Goal: Task Accomplishment & Management: Manage account settings

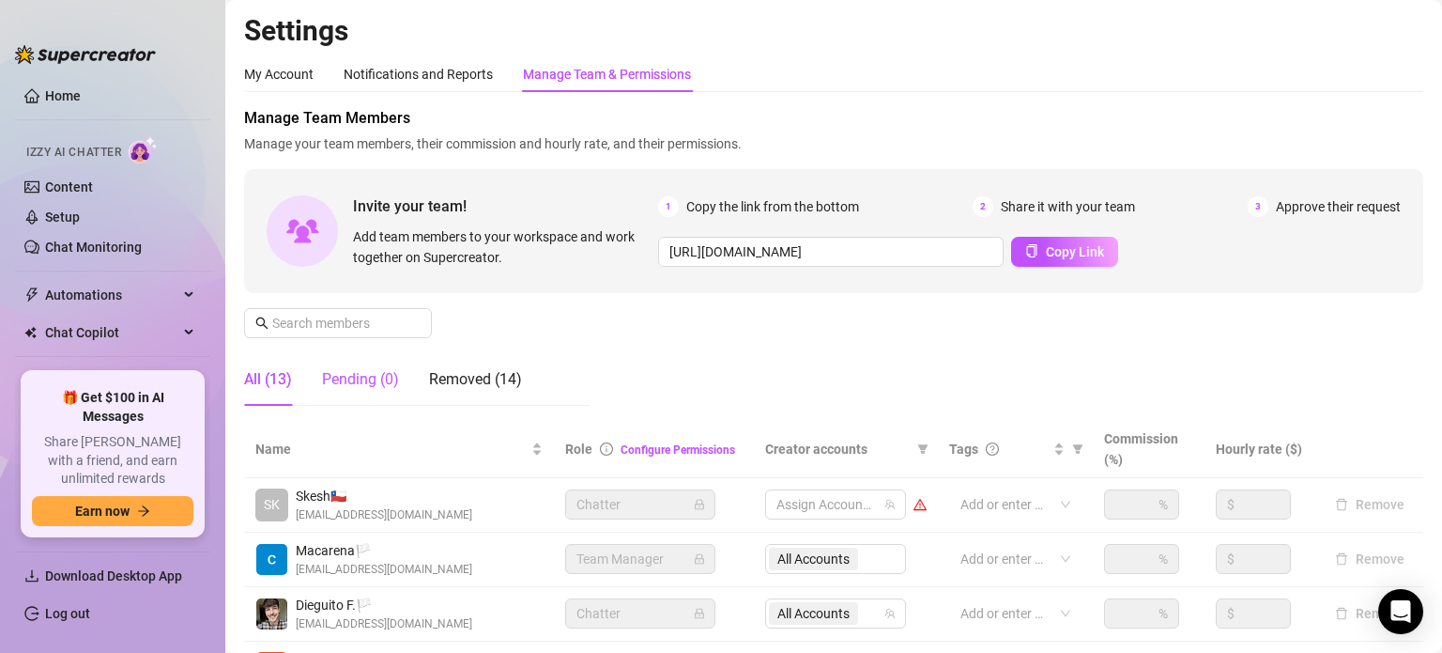
click at [376, 382] on div "Pending (0)" at bounding box center [360, 379] width 77 height 23
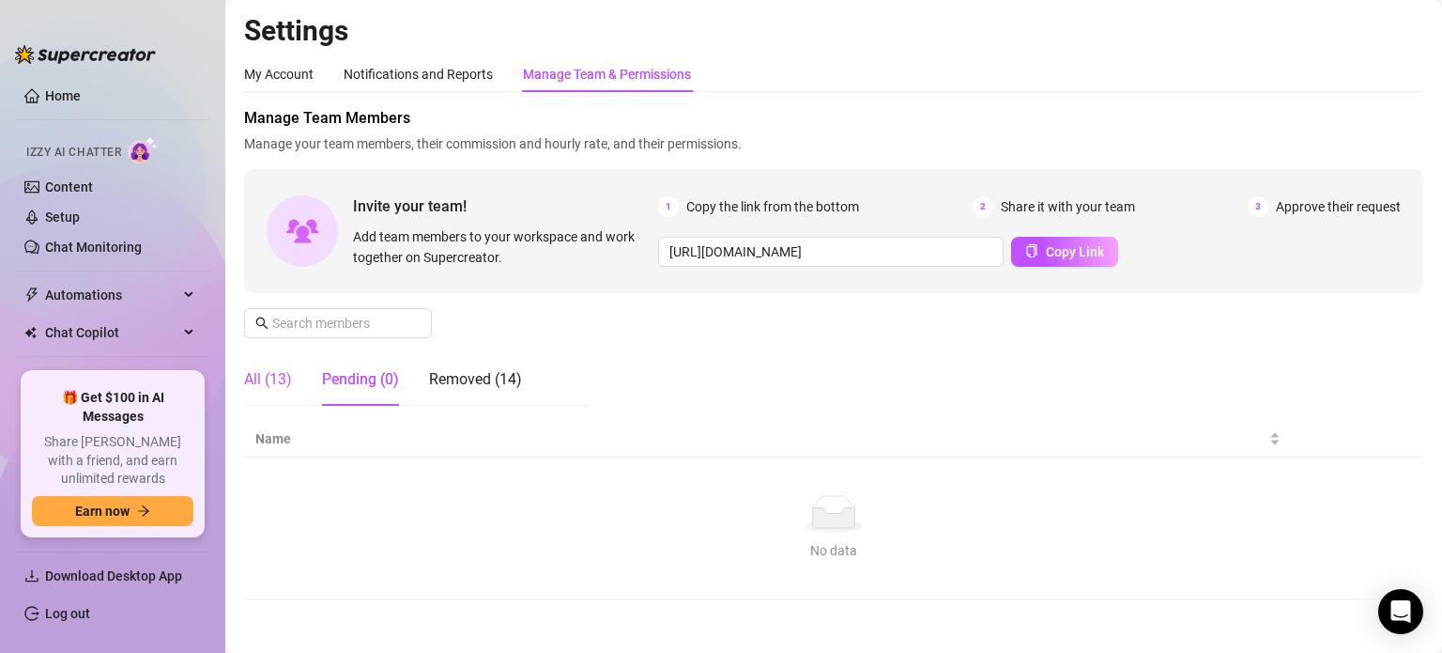
click at [279, 381] on div "All (13)" at bounding box center [268, 379] width 48 height 23
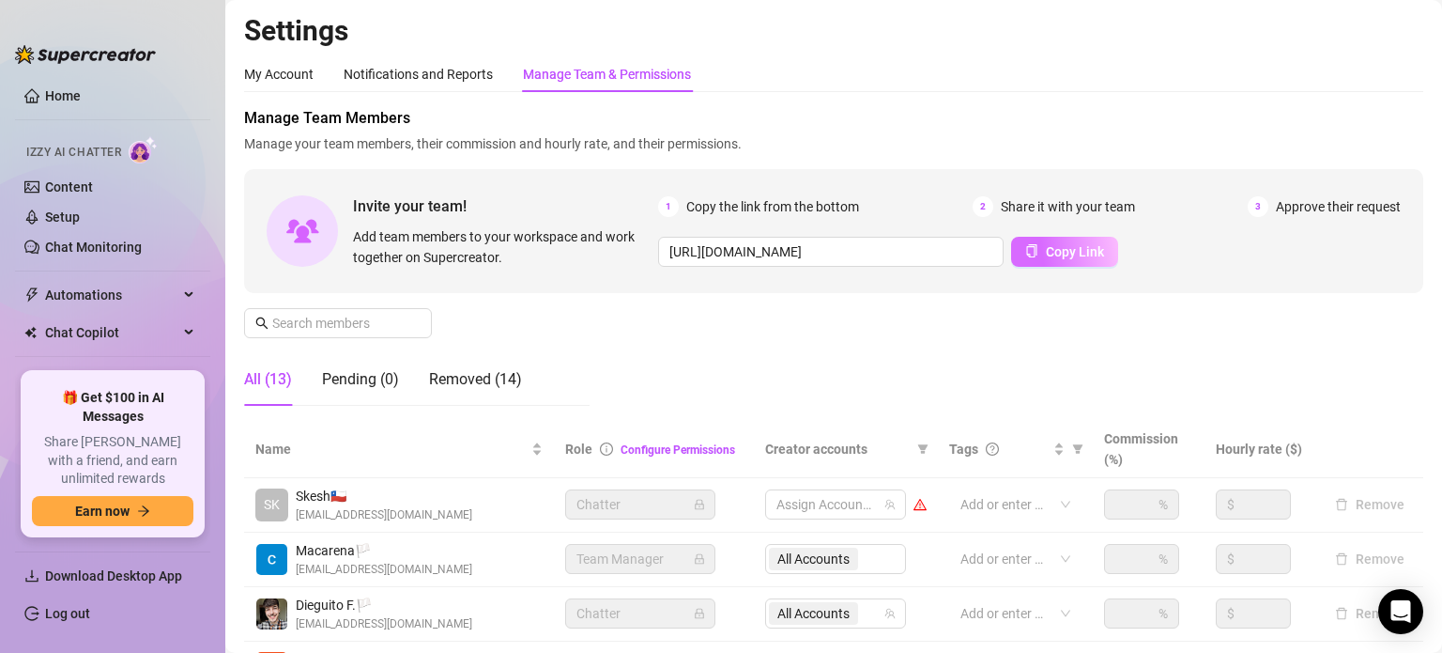
click at [1087, 251] on span "Copy Link" at bounding box center [1075, 251] width 58 height 15
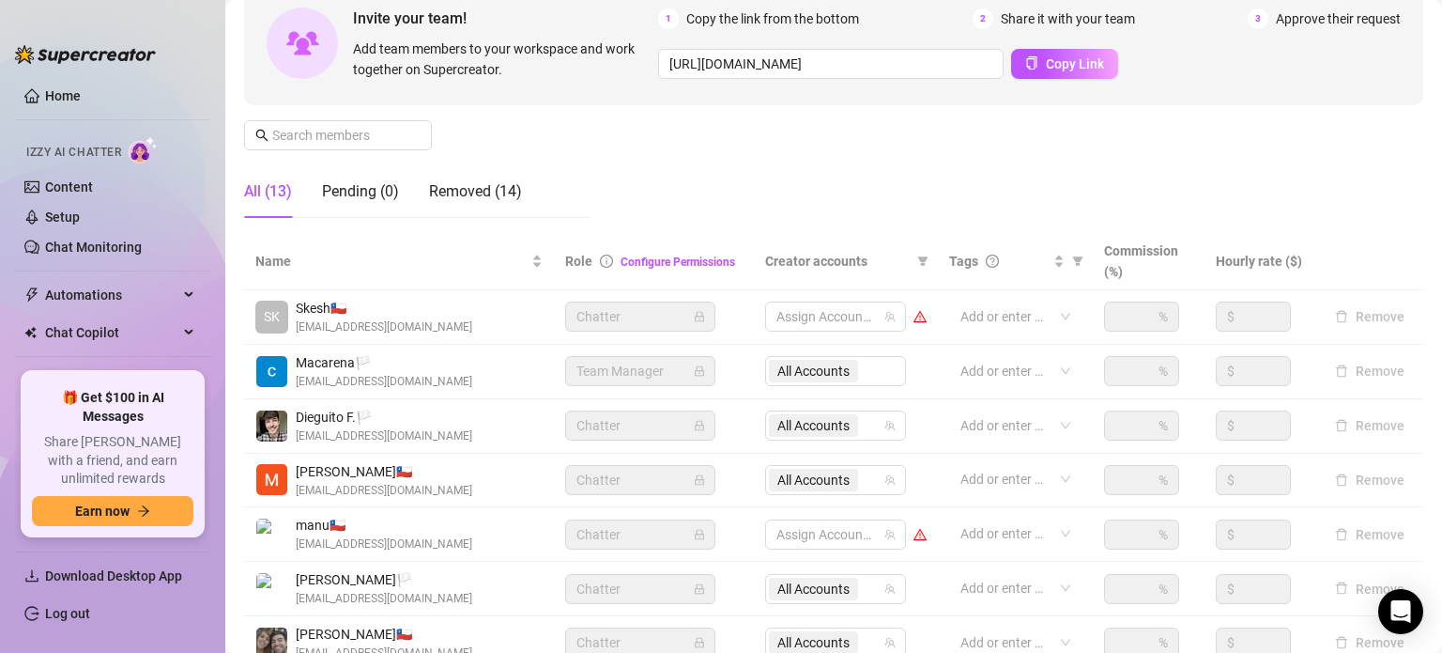
click at [313, 110] on div "Manage Team Members Manage your team members, their commission and hourly rate,…" at bounding box center [833, 76] width 1179 height 314
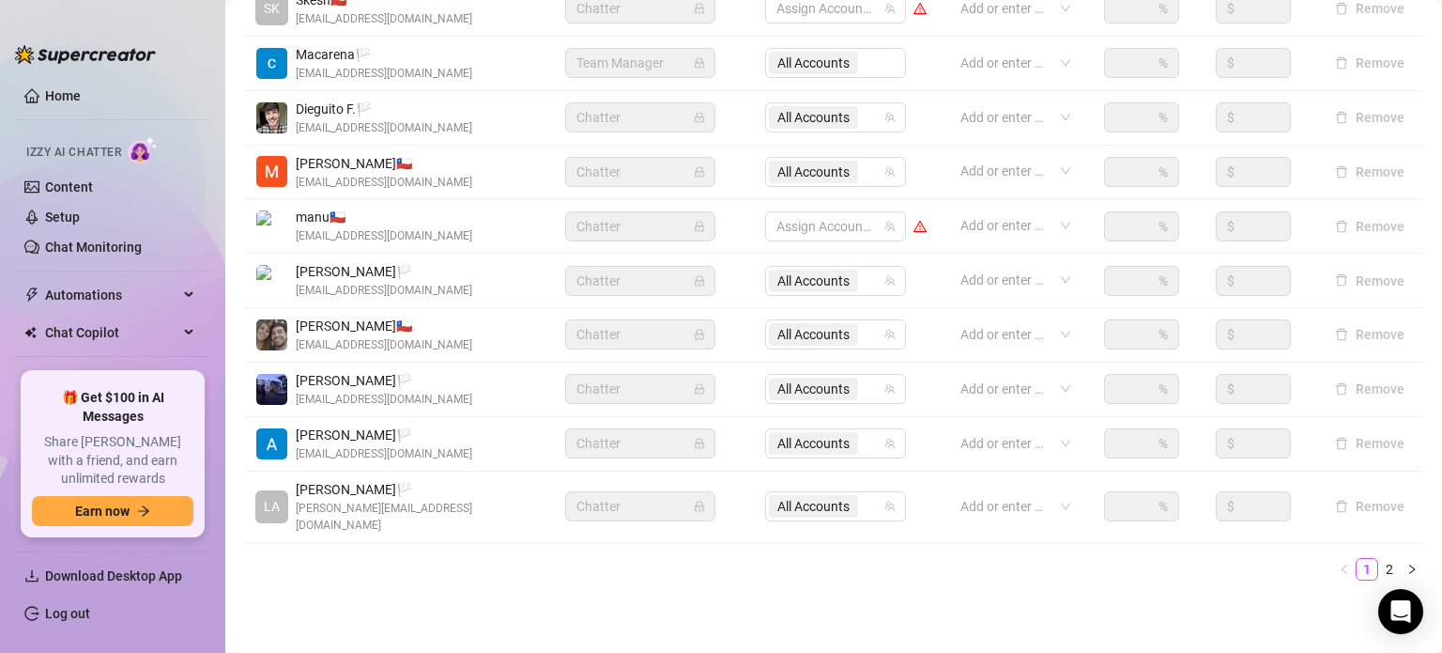
scroll to position [497, 0]
click at [1409, 563] on icon "right" at bounding box center [1412, 567] width 6 height 9
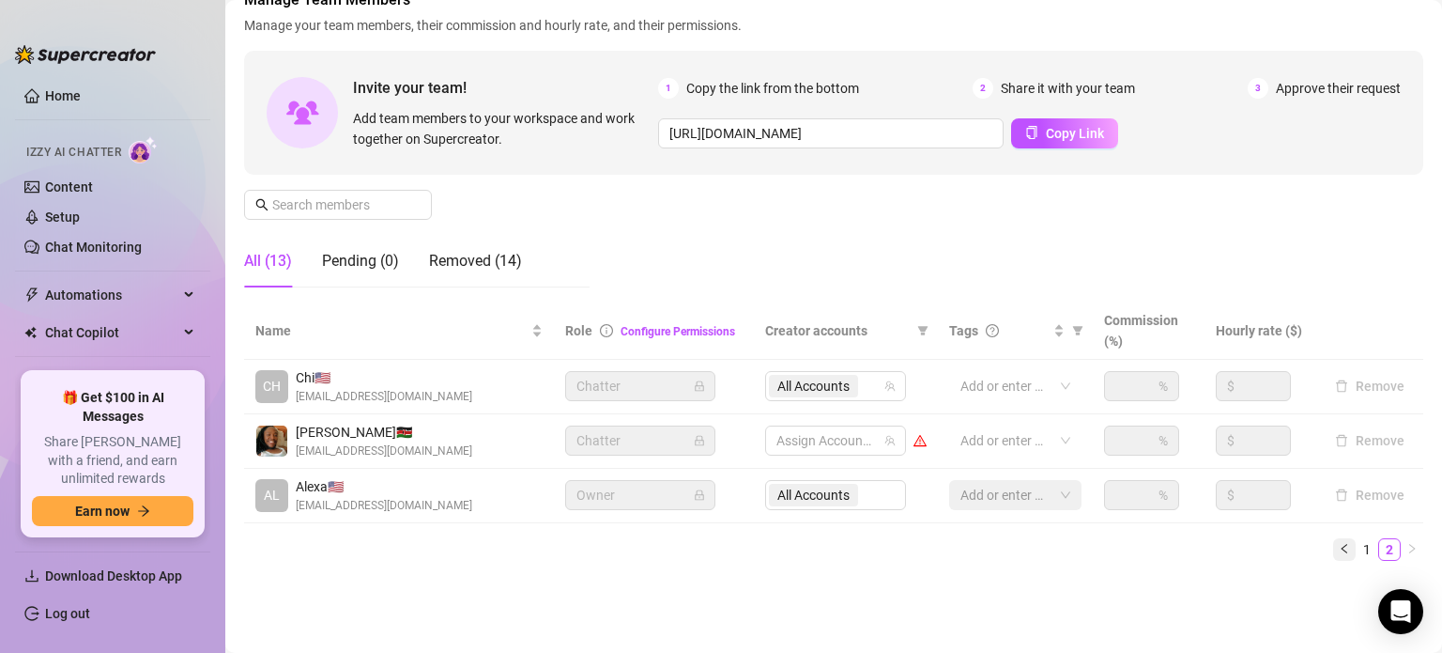
click at [1339, 547] on icon "left" at bounding box center [1344, 548] width 11 height 11
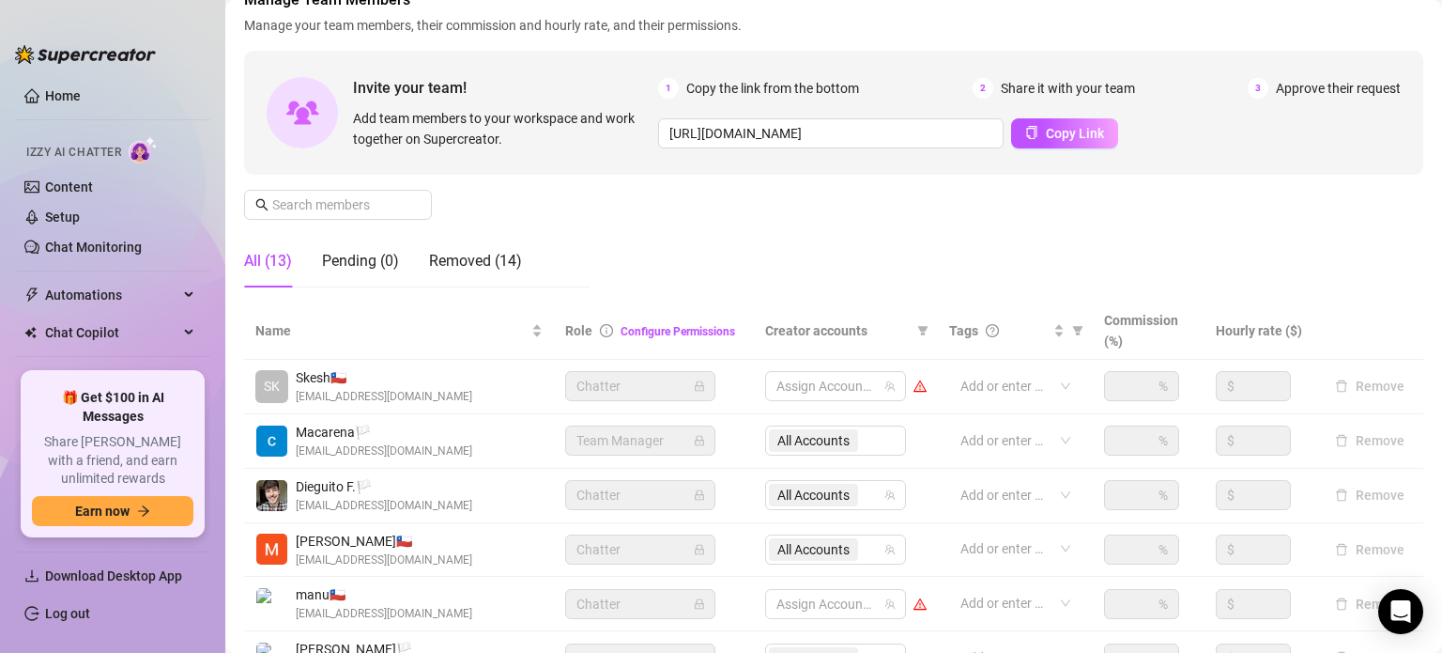
click at [267, 261] on div "All (13)" at bounding box center [268, 261] width 48 height 23
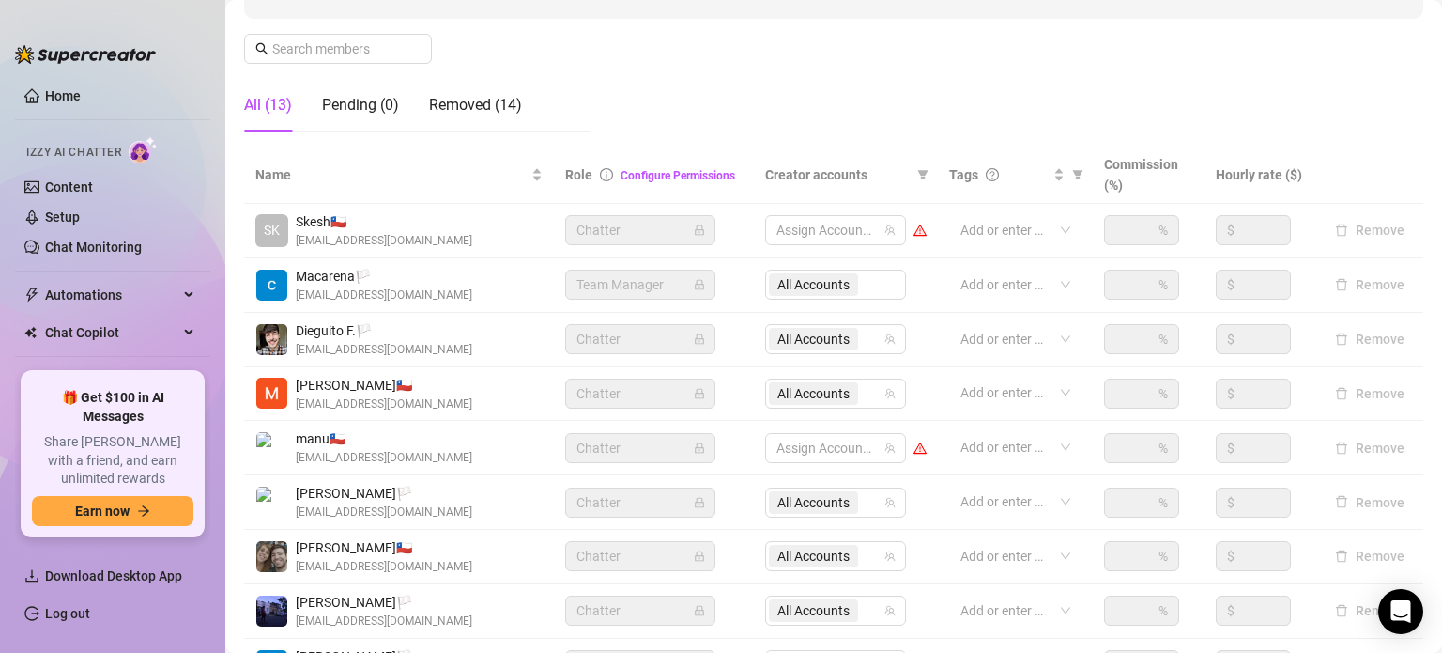
scroll to position [306, 0]
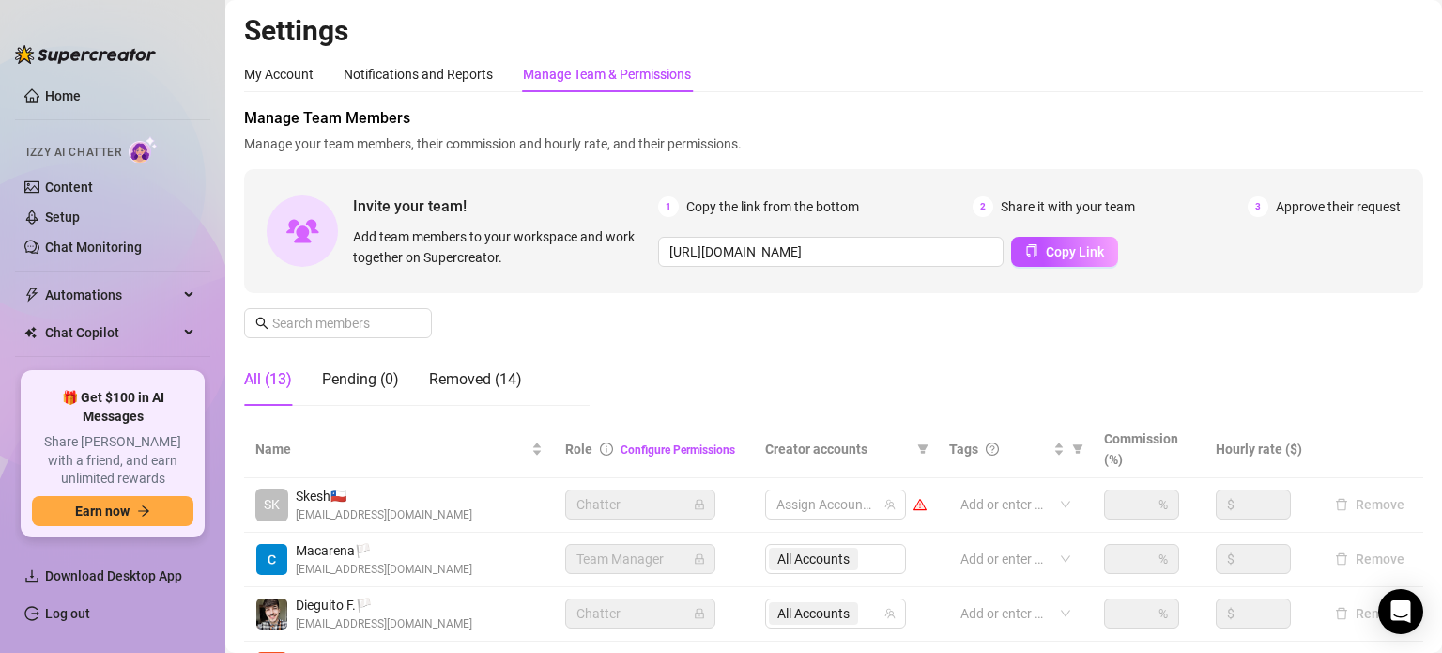
scroll to position [0, 0]
click at [361, 386] on div "Pending (0)" at bounding box center [360, 379] width 77 height 23
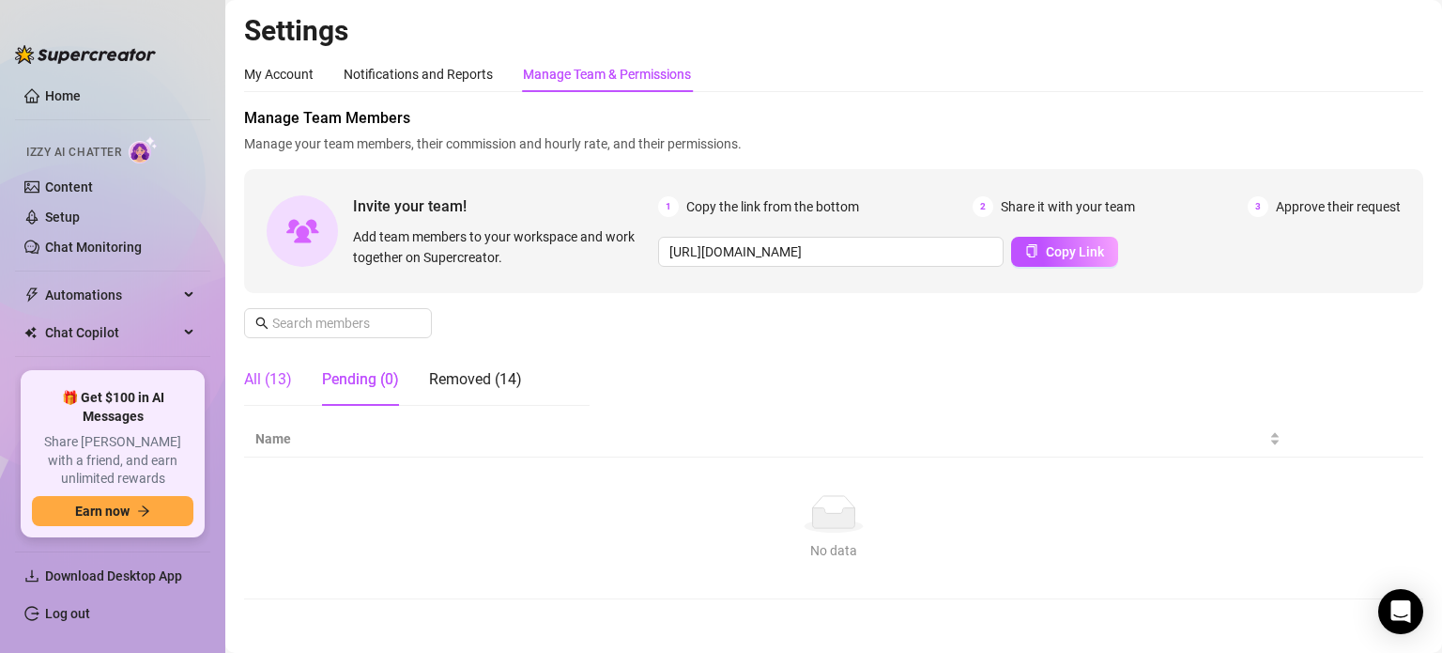
click at [278, 389] on div "All (13)" at bounding box center [268, 379] width 48 height 23
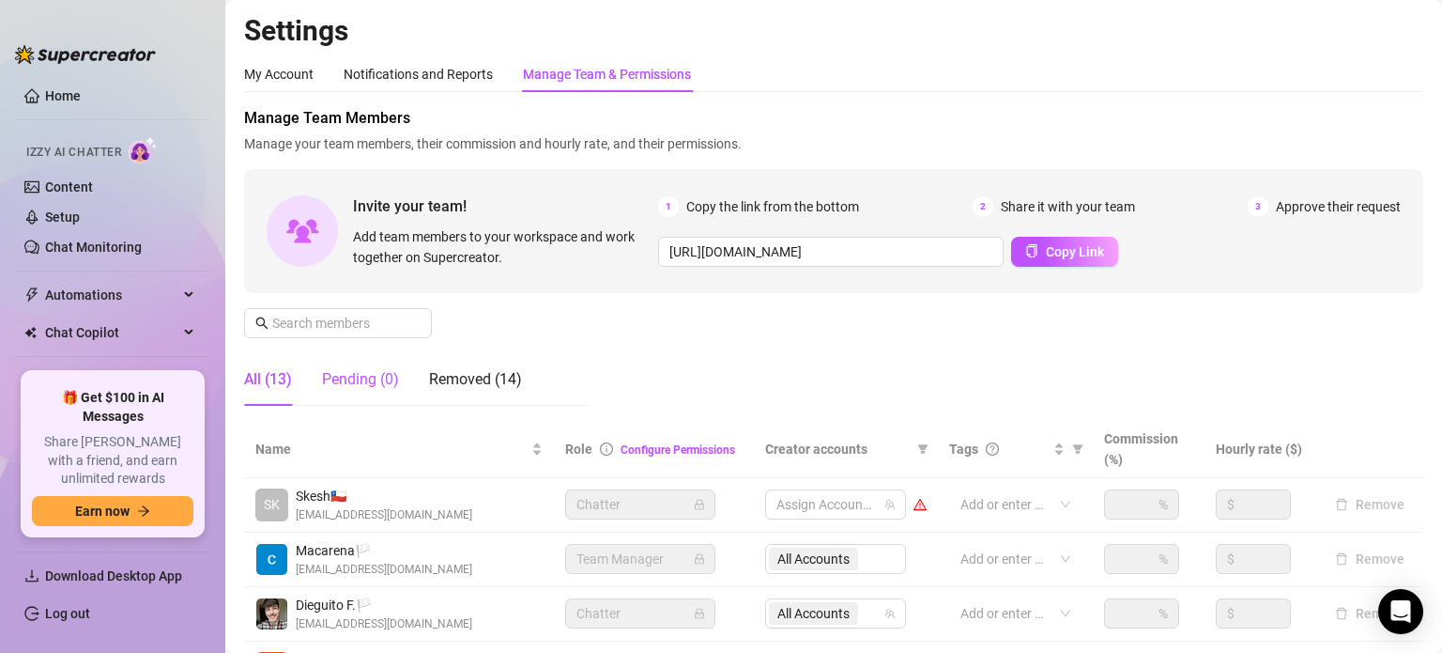
click at [381, 385] on div "Pending (0)" at bounding box center [360, 379] width 77 height 23
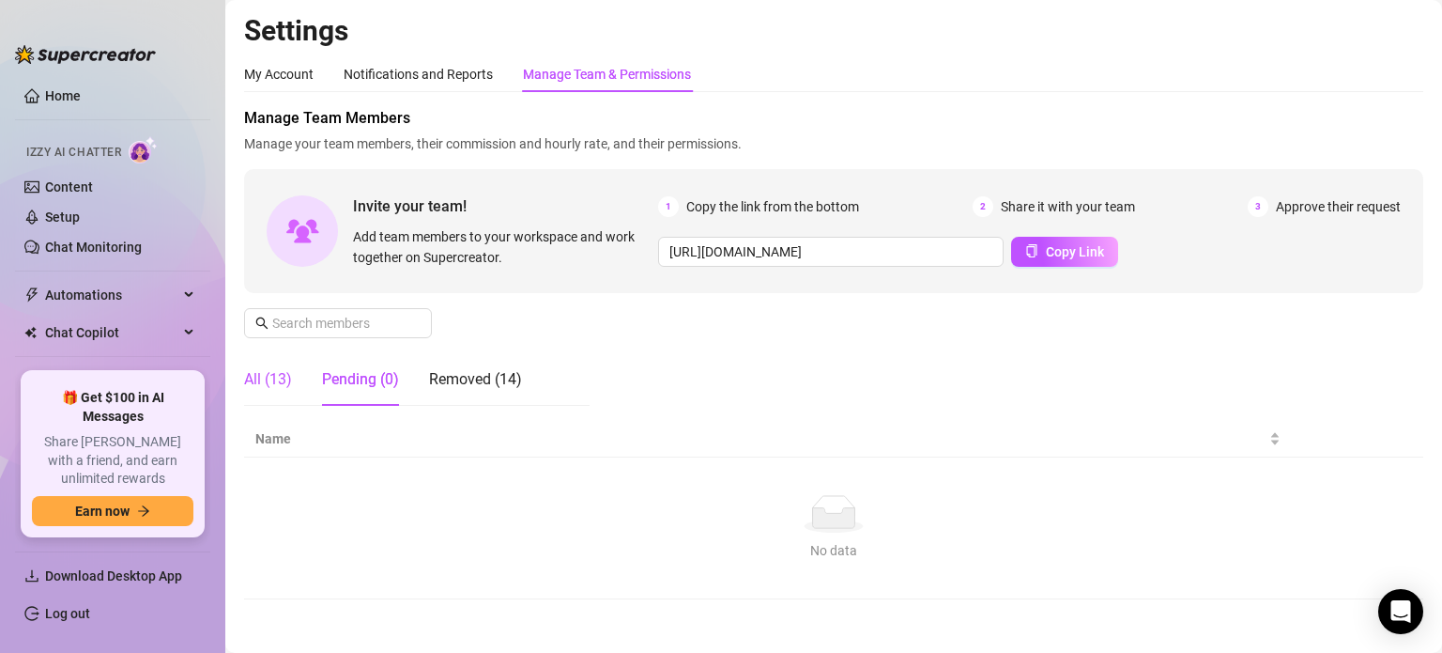
click at [275, 385] on div "All (13)" at bounding box center [268, 379] width 48 height 23
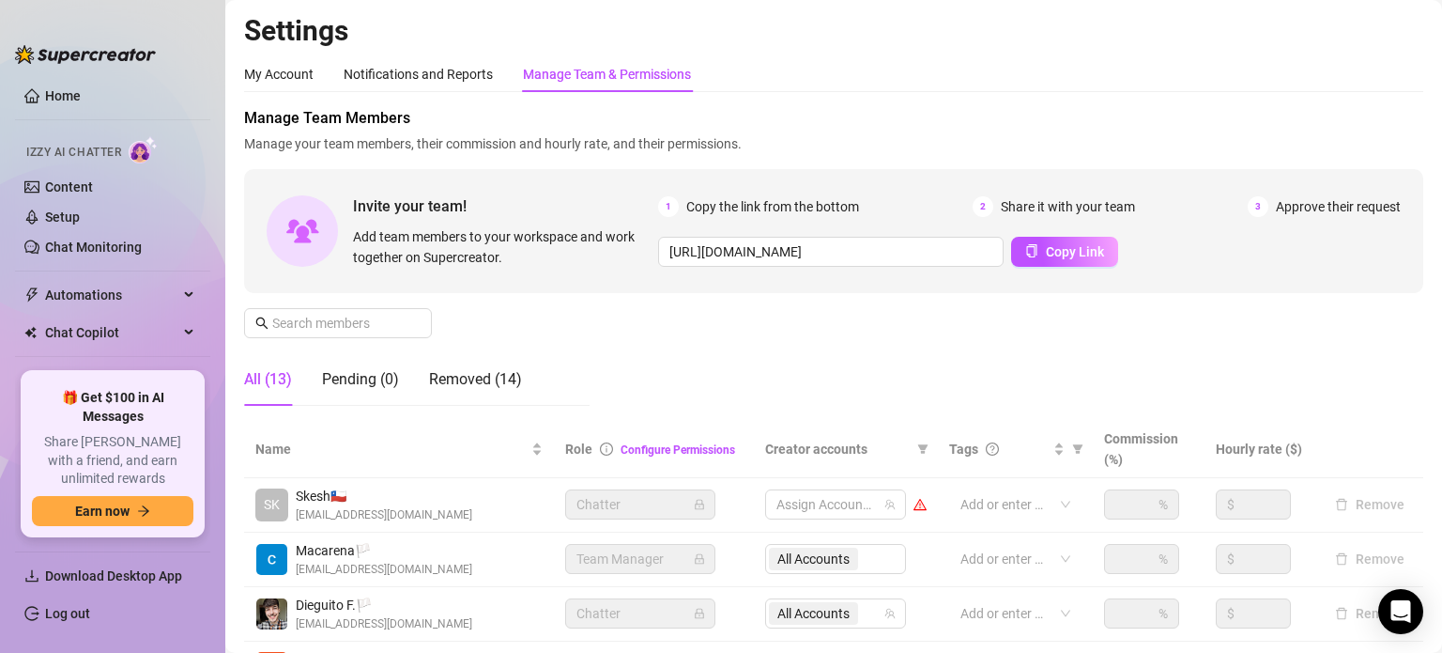
click at [928, 127] on span "Manage Team Members" at bounding box center [833, 118] width 1179 height 23
click at [379, 405] on div "Pending (0)" at bounding box center [360, 379] width 77 height 53
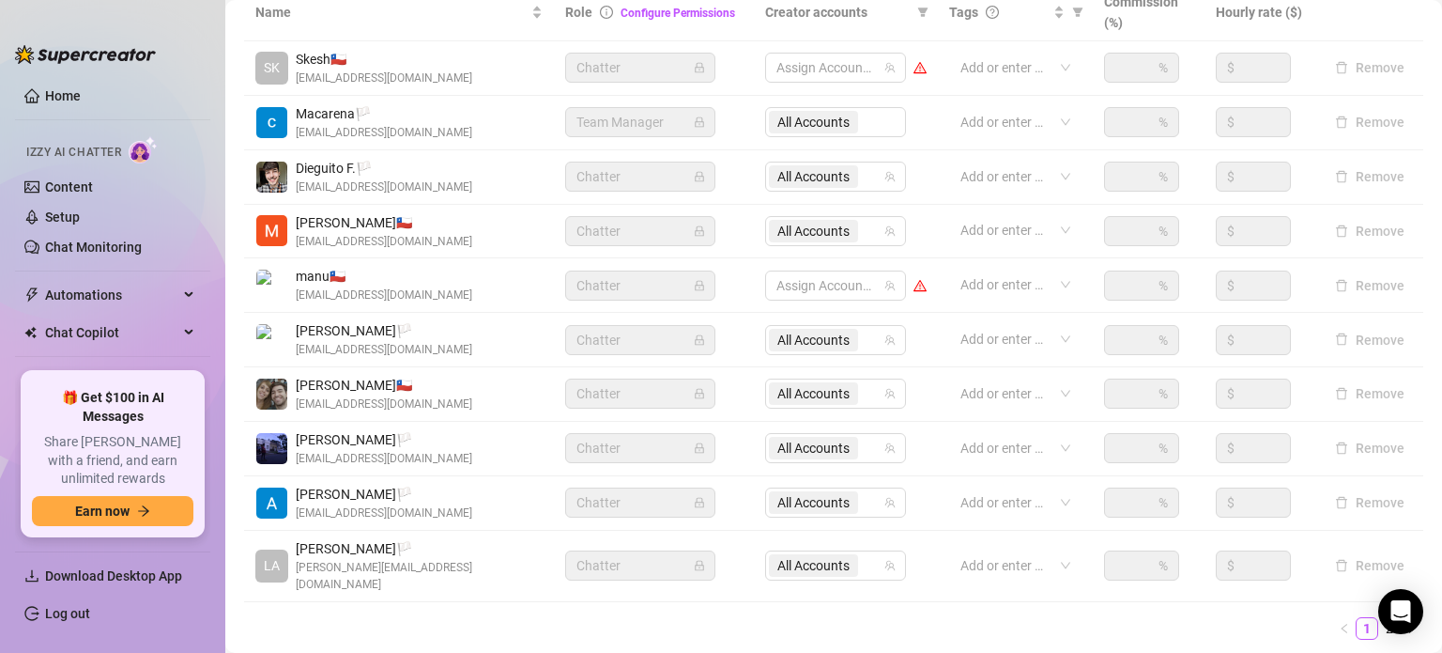
scroll to position [469, 0]
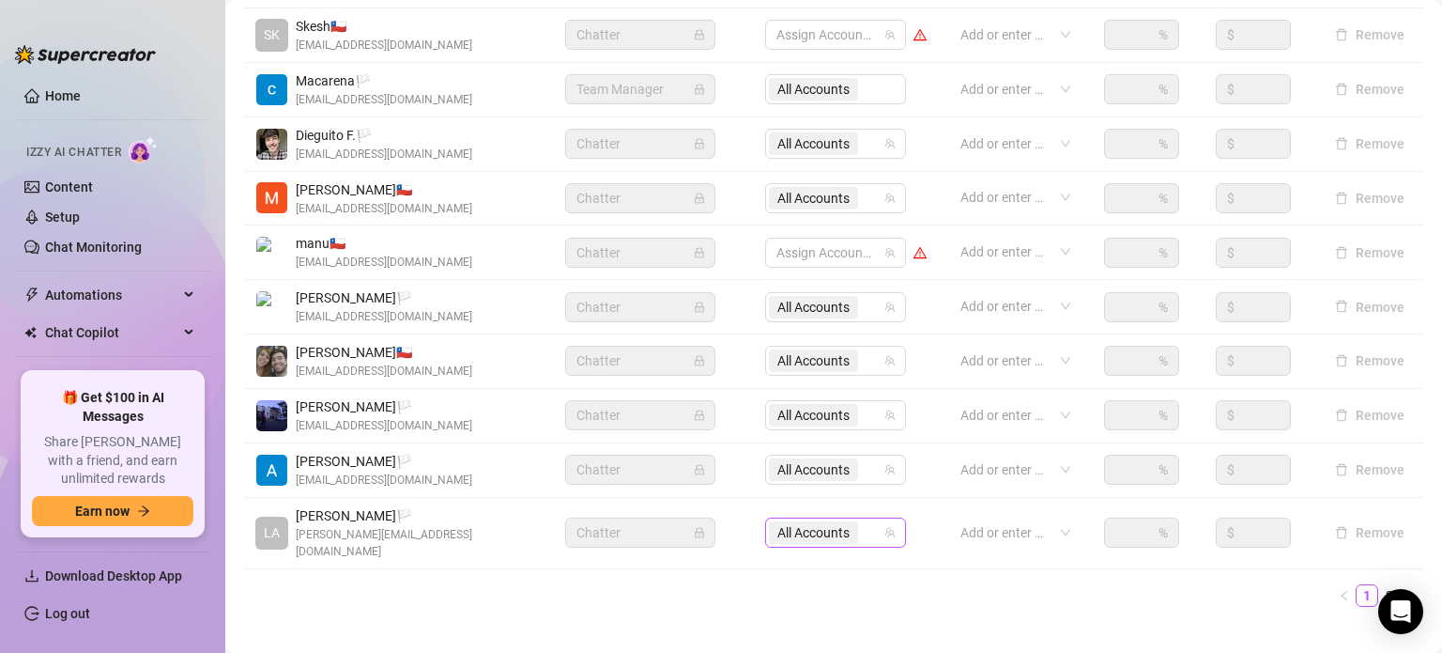
click at [831, 530] on span "All Accounts" at bounding box center [813, 532] width 72 height 21
click at [884, 527] on icon "team" at bounding box center [889, 532] width 11 height 11
click at [1019, 591] on div "Name Role Configure Permissions Creator accounts Tags Commission (%) Hourly rat…" at bounding box center [833, 286] width 1179 height 670
click at [943, 603] on div "Settings My Account Notifications and Reports Manage Team & Permissions Profile…" at bounding box center [833, 94] width 1179 height 1100
click at [825, 522] on span "All Accounts" at bounding box center [813, 532] width 72 height 21
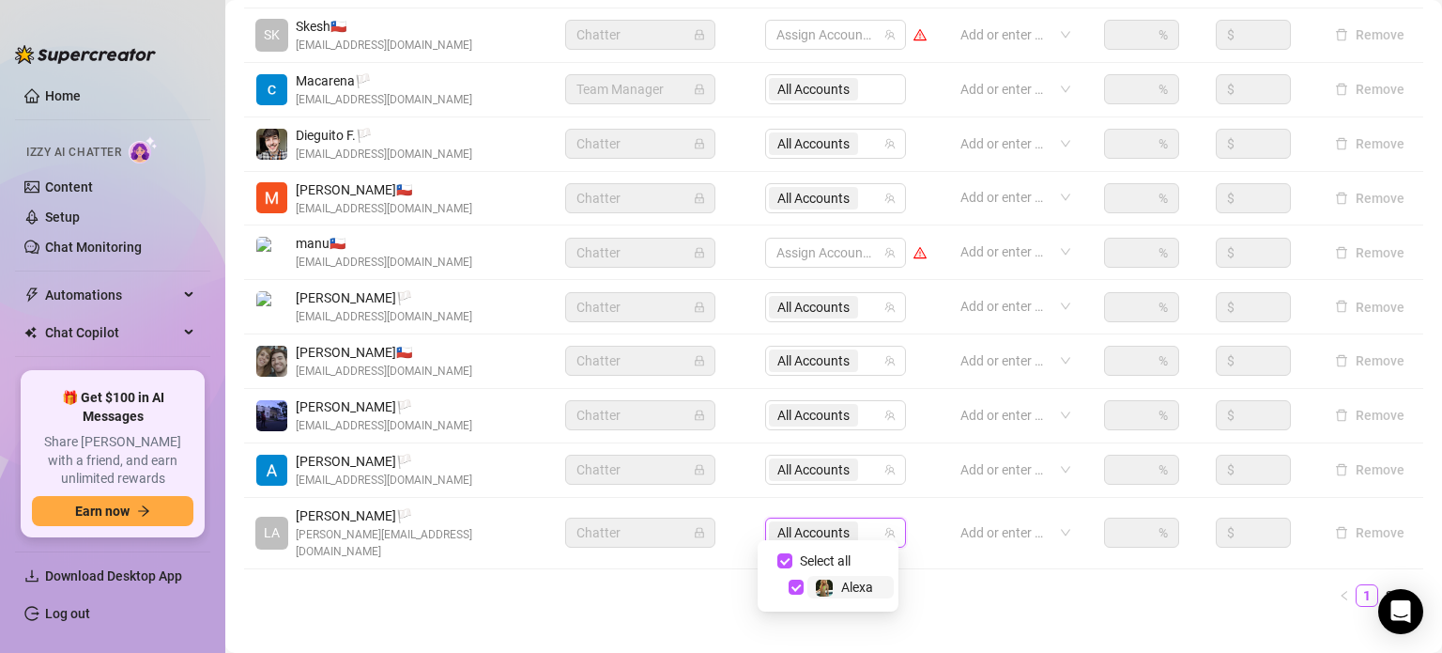
click at [812, 596] on span "Alexa" at bounding box center [850, 587] width 86 height 23
click at [1052, 584] on ul "1 2" at bounding box center [833, 595] width 1179 height 23
click at [812, 522] on div at bounding box center [826, 532] width 114 height 26
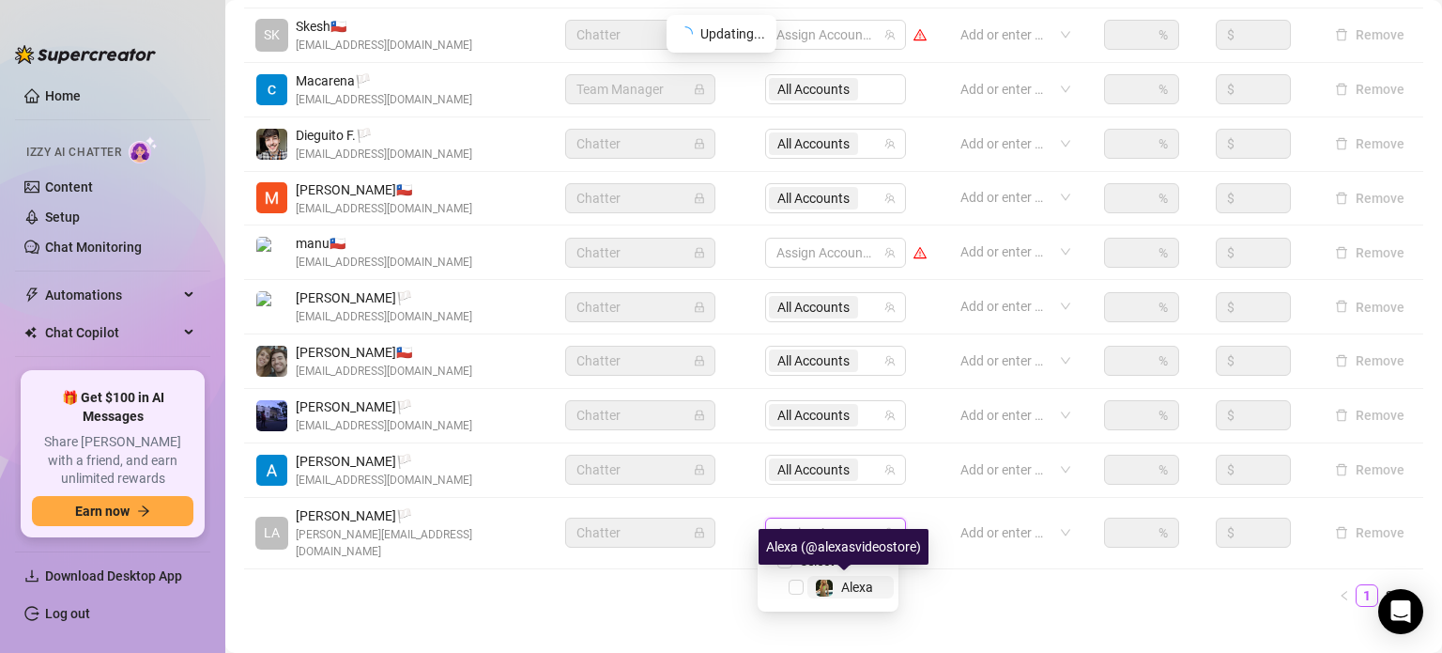
click at [833, 590] on span at bounding box center [824, 587] width 19 height 19
checkbox input "true"
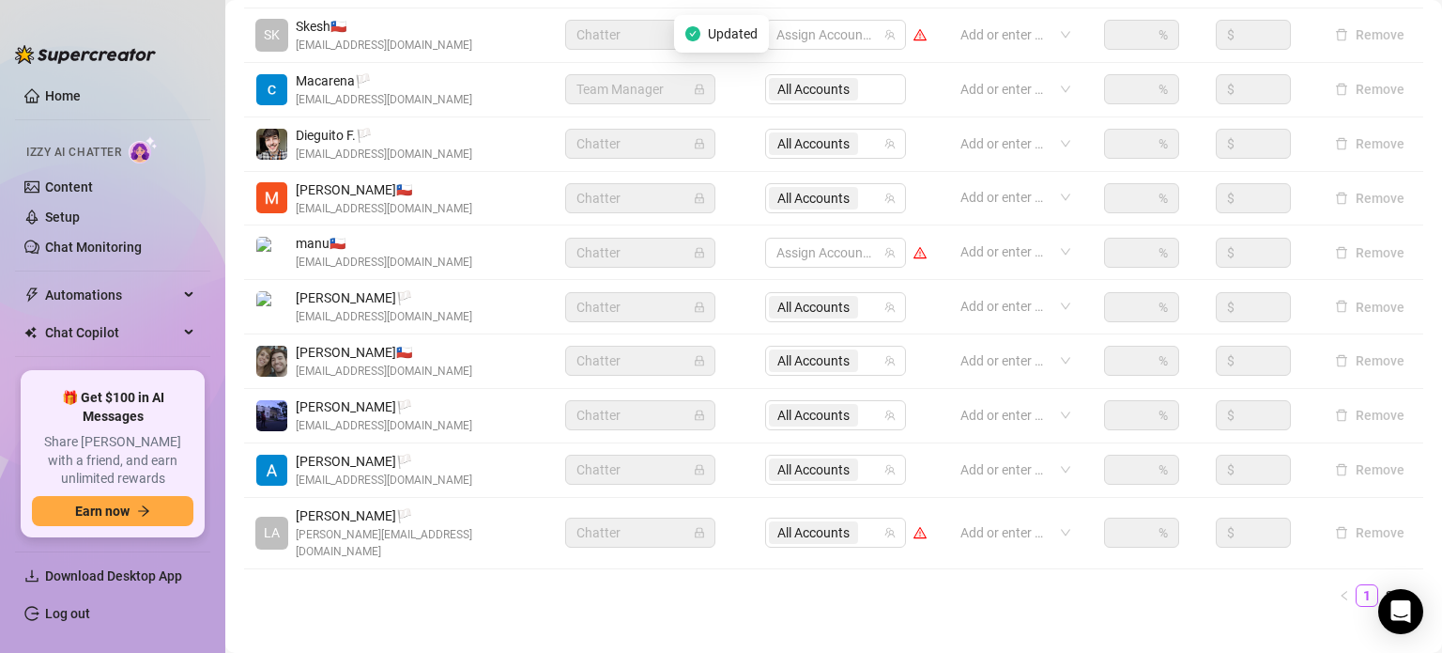
click at [658, 607] on div "Settings My Account Notifications and Reports Manage Team & Permissions Profile…" at bounding box center [833, 94] width 1179 height 1100
click at [916, 584] on ul "1 2" at bounding box center [833, 595] width 1179 height 23
